Goal: Task Accomplishment & Management: Use online tool/utility

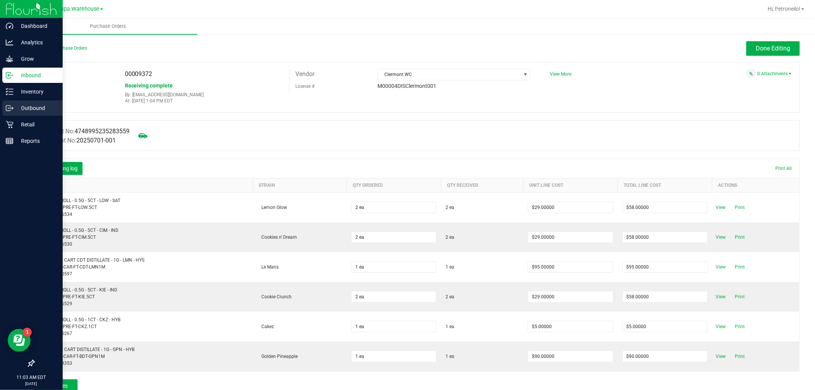
click at [18, 106] on p "Outbound" at bounding box center [36, 107] width 46 height 9
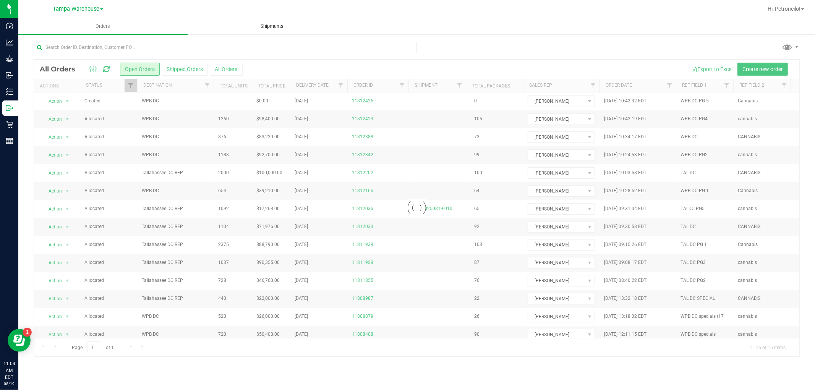
click at [277, 24] on span "Shipments" at bounding box center [273, 26] width 44 height 7
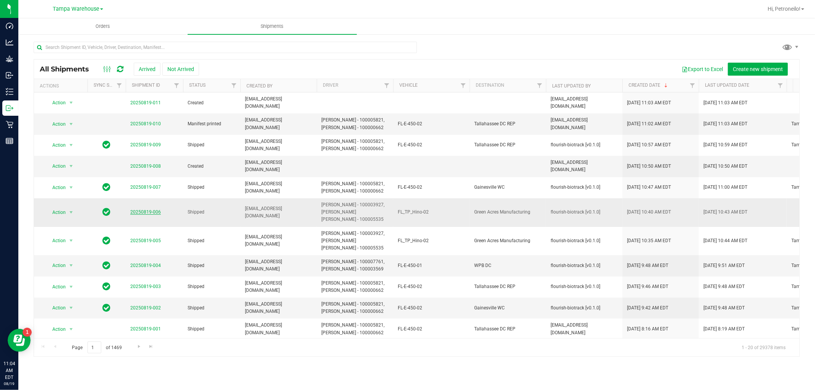
click at [151, 209] on link "20250819-006" at bounding box center [145, 211] width 31 height 5
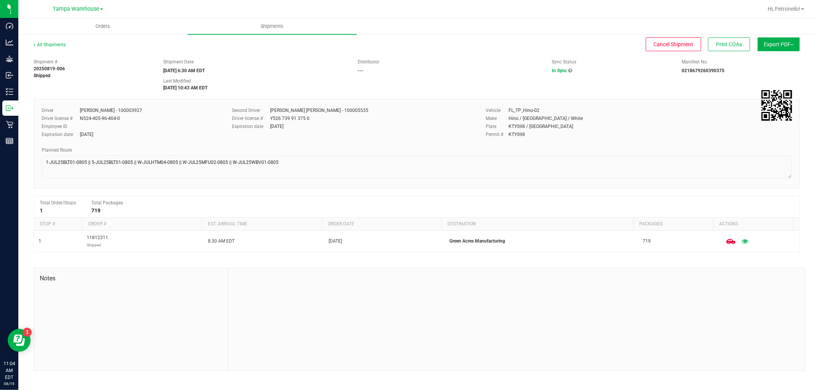
click at [794, 44] on button "Export PDF" at bounding box center [778, 44] width 42 height 14
click at [757, 61] on span "Manifest by Package ID" at bounding box center [767, 60] width 49 height 5
click at [54, 42] on link "All Shipments" at bounding box center [50, 44] width 32 height 5
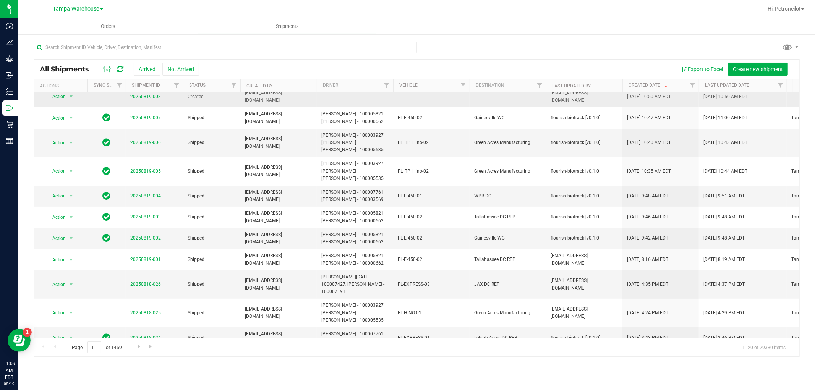
scroll to position [127, 0]
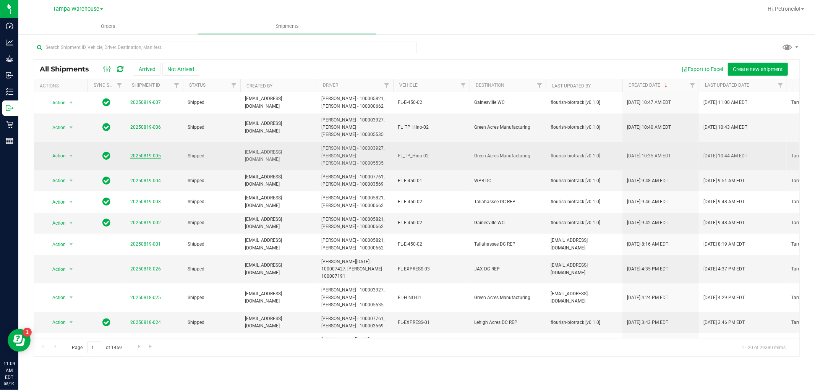
click at [141, 153] on link "20250819-005" at bounding box center [145, 155] width 31 height 5
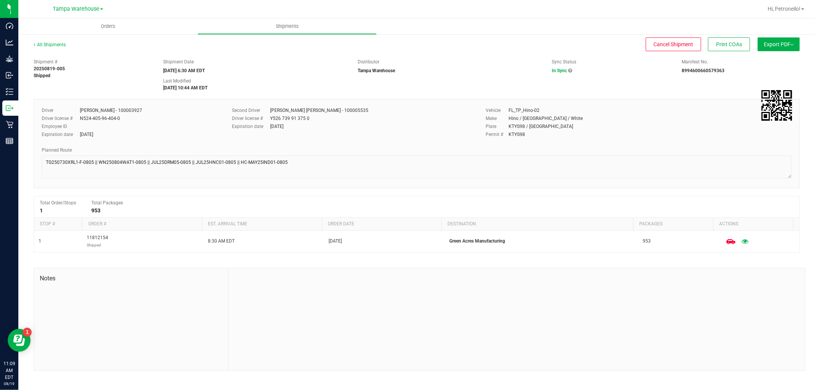
click at [784, 47] on button "Export PDF" at bounding box center [778, 44] width 42 height 14
click at [777, 58] on span "Manifest by Package ID" at bounding box center [767, 60] width 49 height 5
